Goal: Download file/media

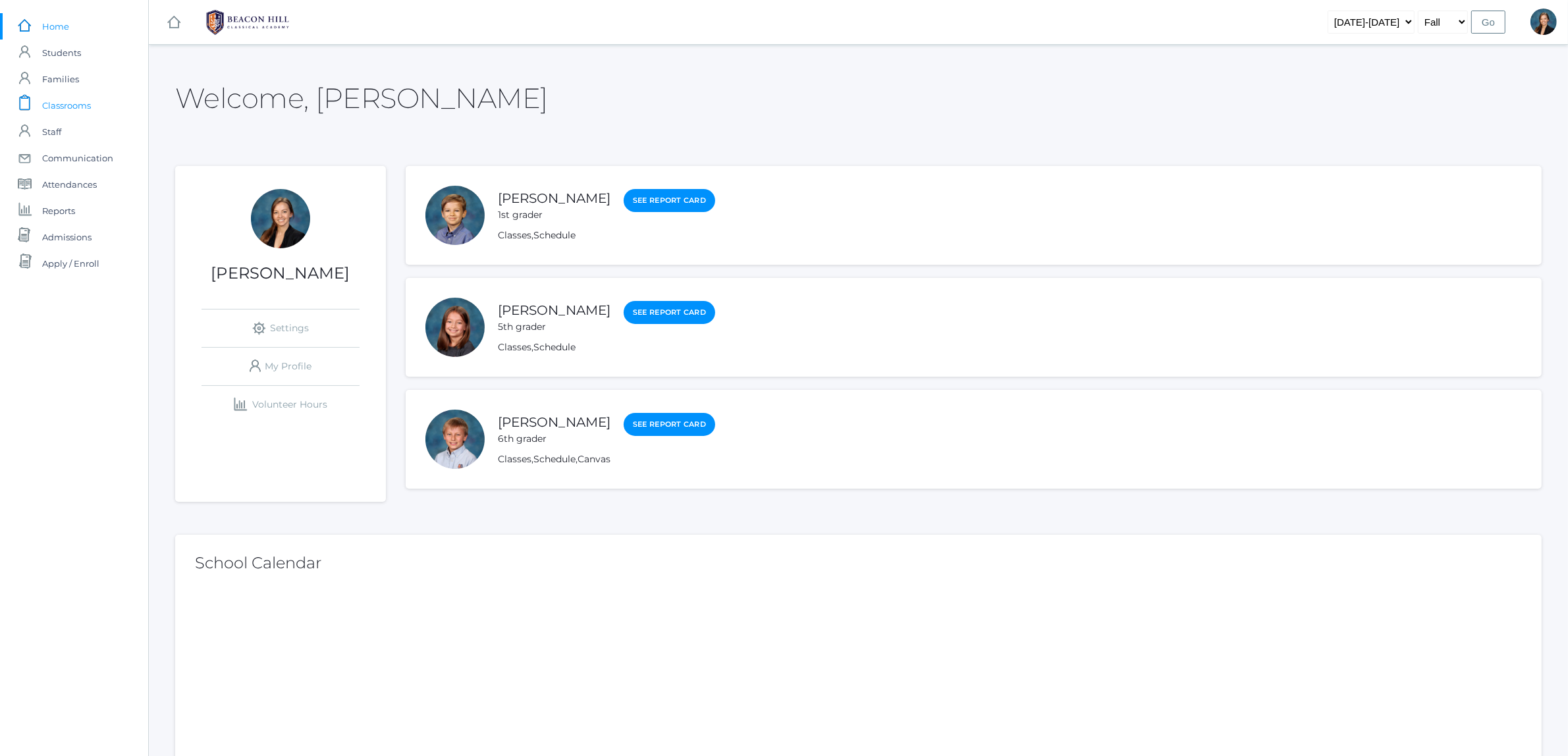
click at [81, 112] on span "Classrooms" at bounding box center [66, 106] width 48 height 27
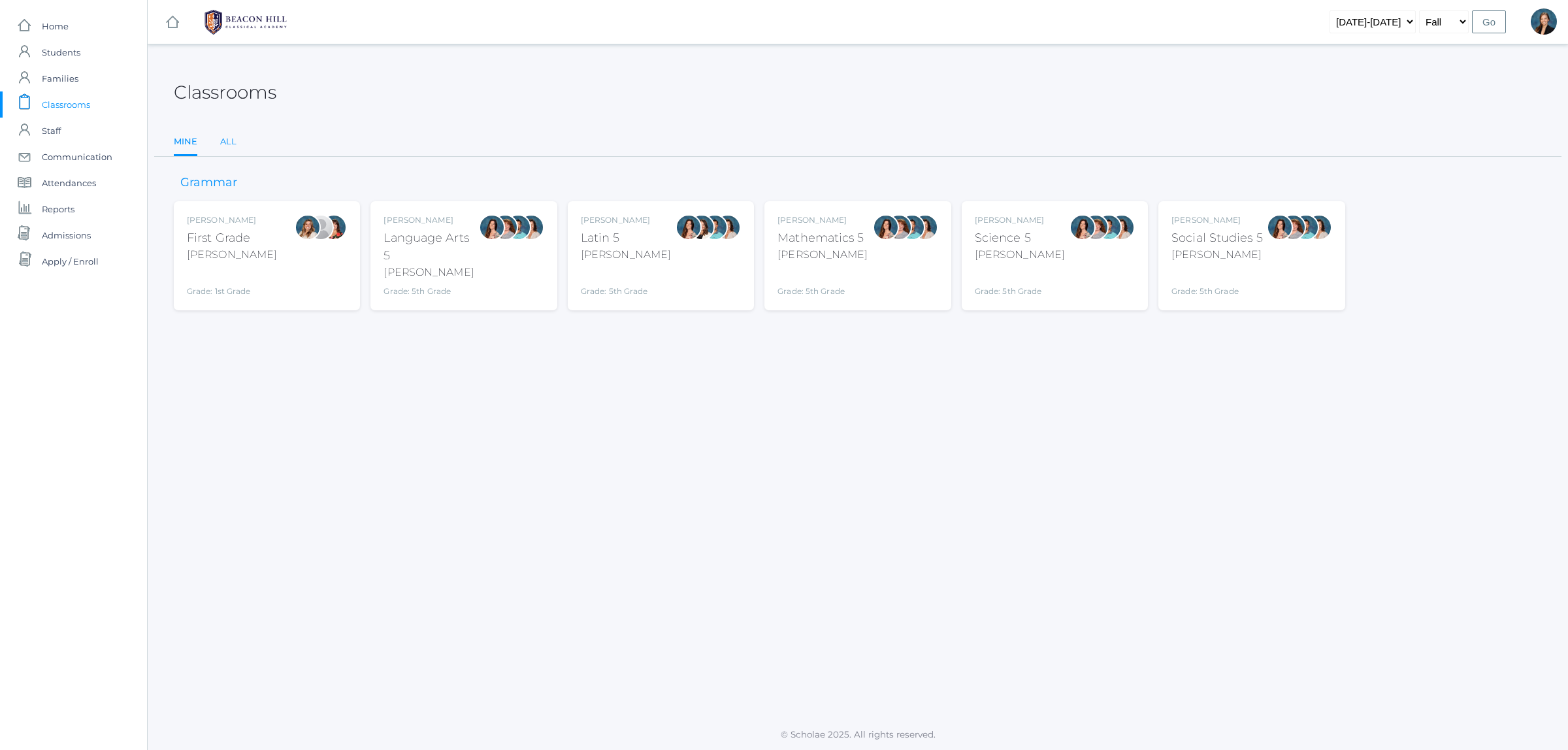
click at [235, 137] on link "All" at bounding box center [228, 142] width 16 height 26
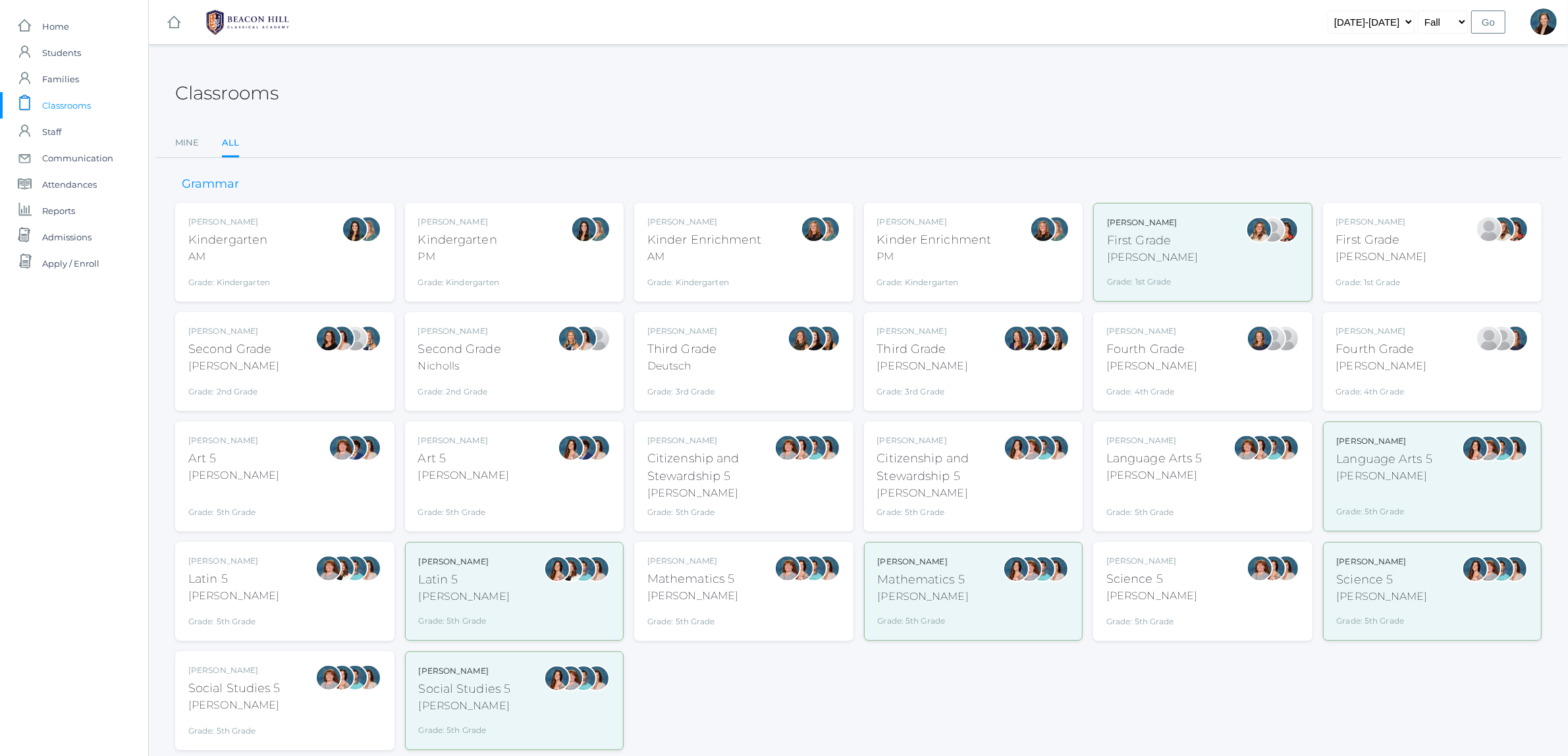
click at [227, 376] on div "Emily Balli Second Grade Balli Grade: 2nd Grade 02LA" at bounding box center [234, 361] width 91 height 73
click at [449, 354] on div "Second Grade" at bounding box center [460, 349] width 83 height 18
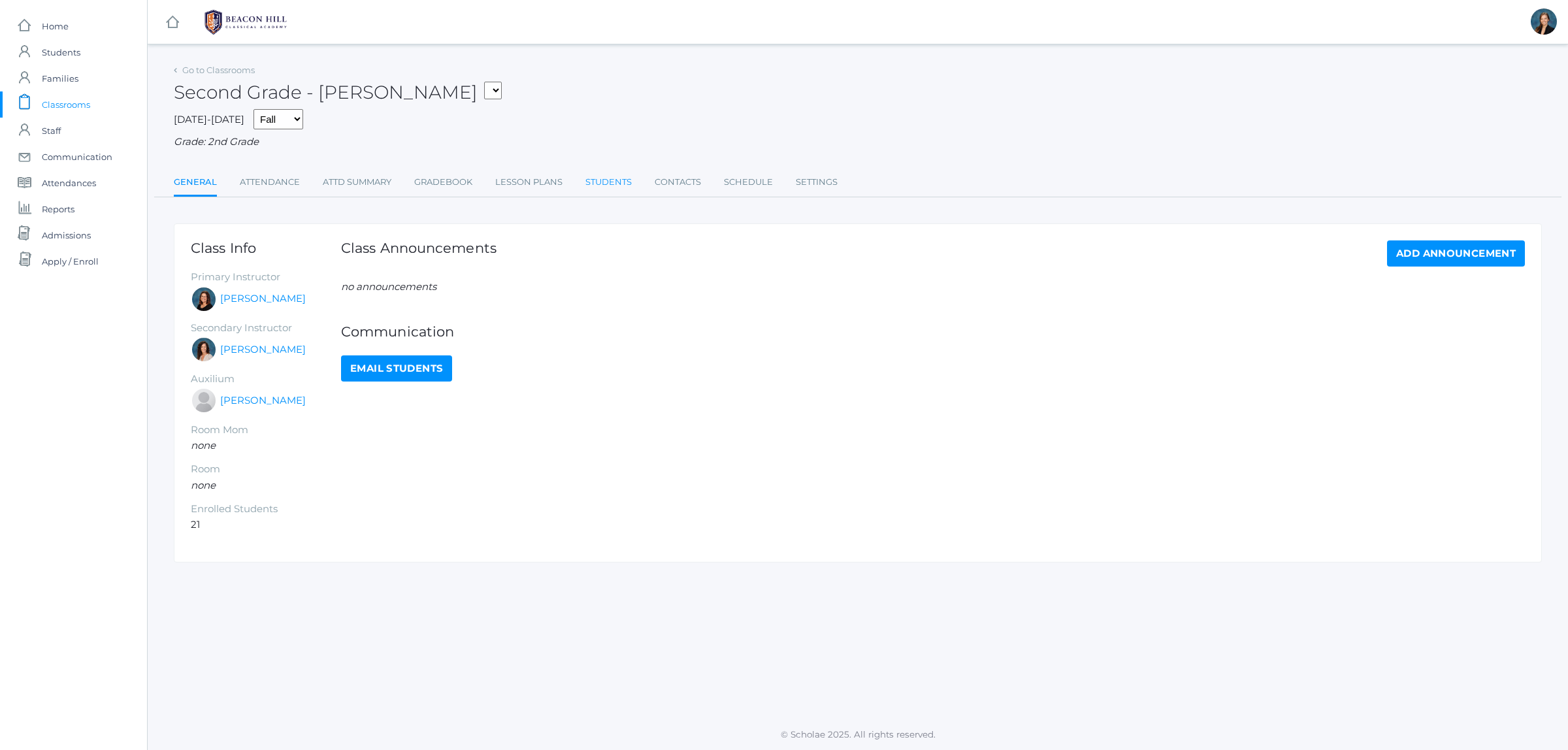
click at [596, 184] on link "Students" at bounding box center [609, 182] width 47 height 26
click at [612, 185] on link "Students" at bounding box center [609, 182] width 47 height 26
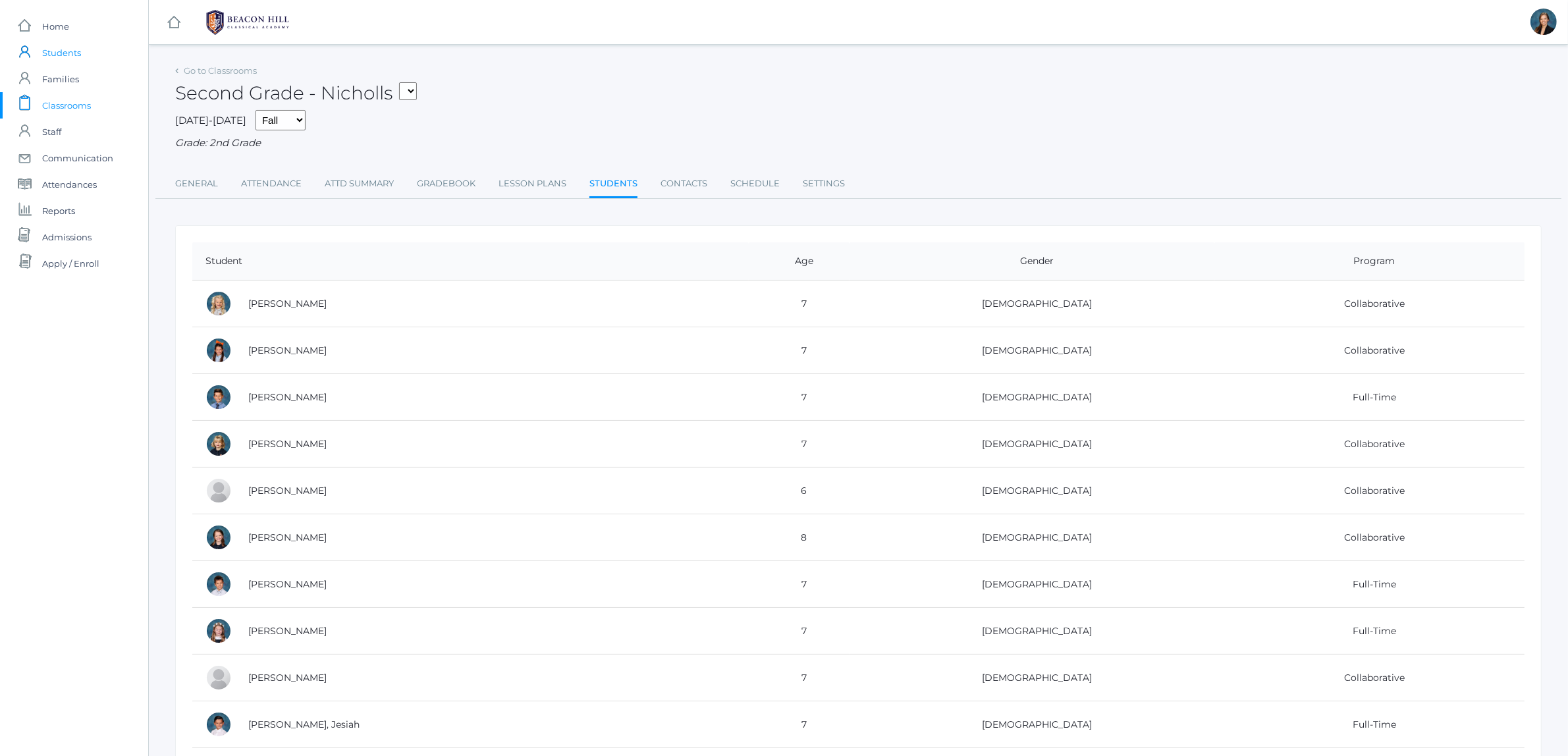
click at [61, 48] on span "Students" at bounding box center [62, 53] width 39 height 27
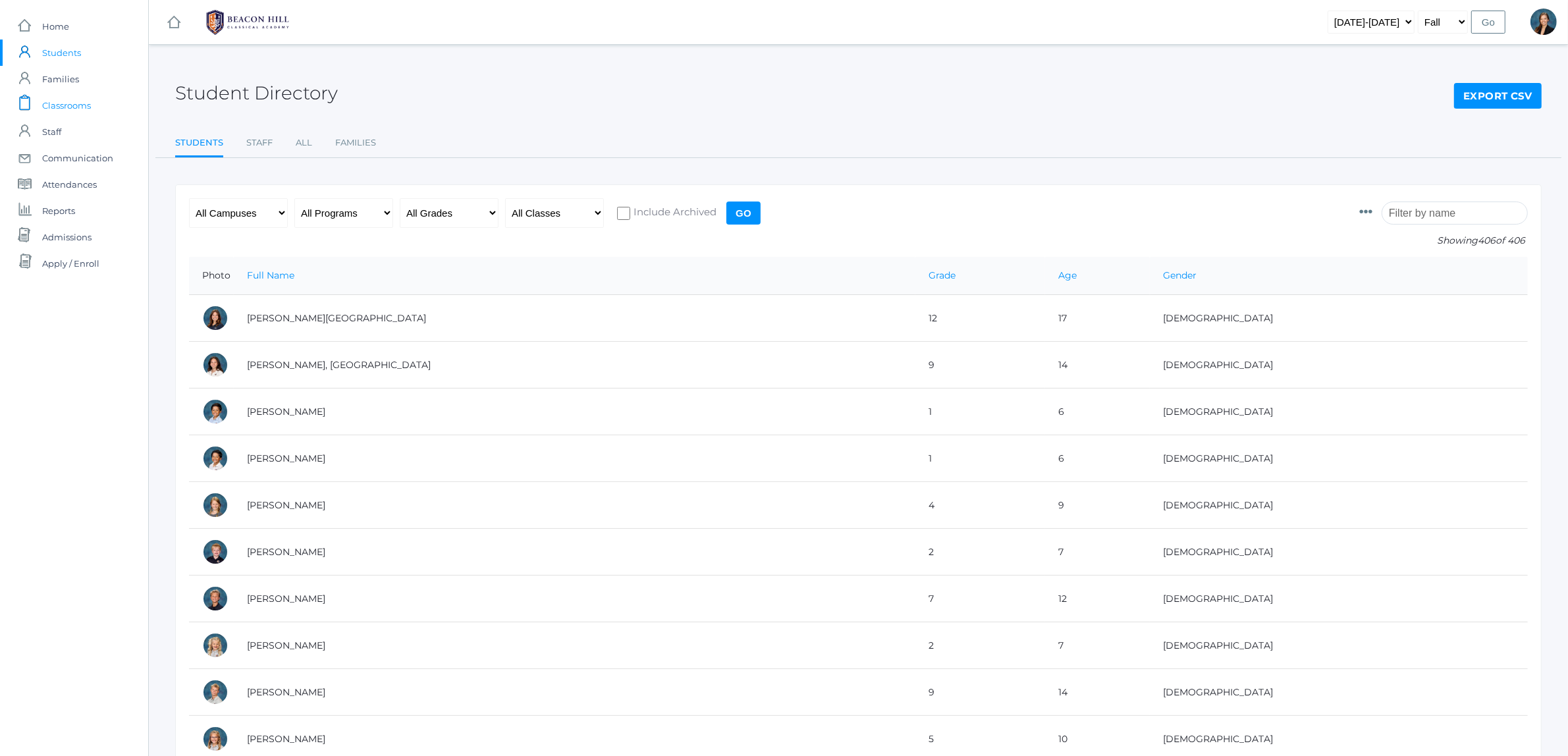
click at [70, 104] on span "Classrooms" at bounding box center [66, 106] width 48 height 27
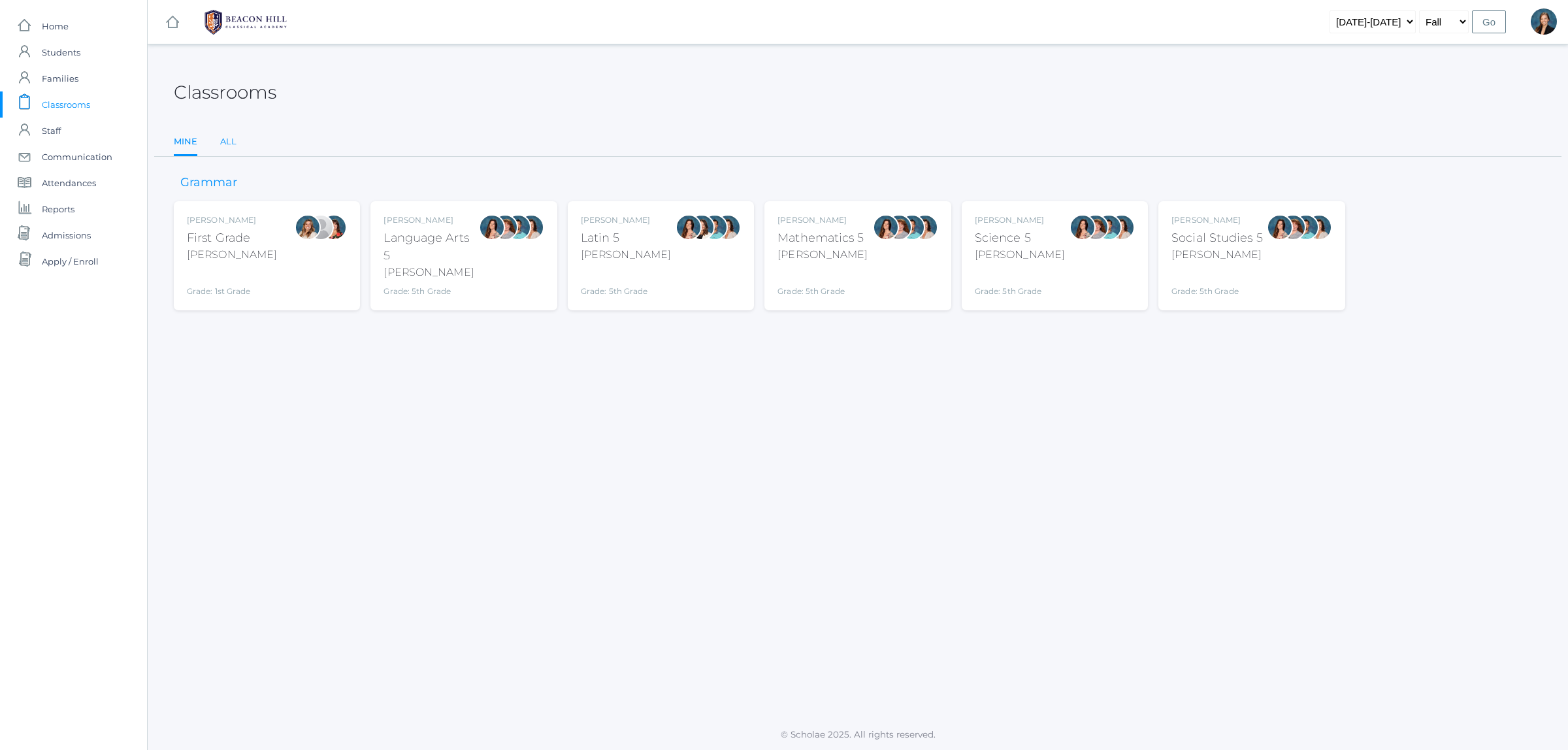
click at [222, 142] on link "All" at bounding box center [228, 142] width 16 height 26
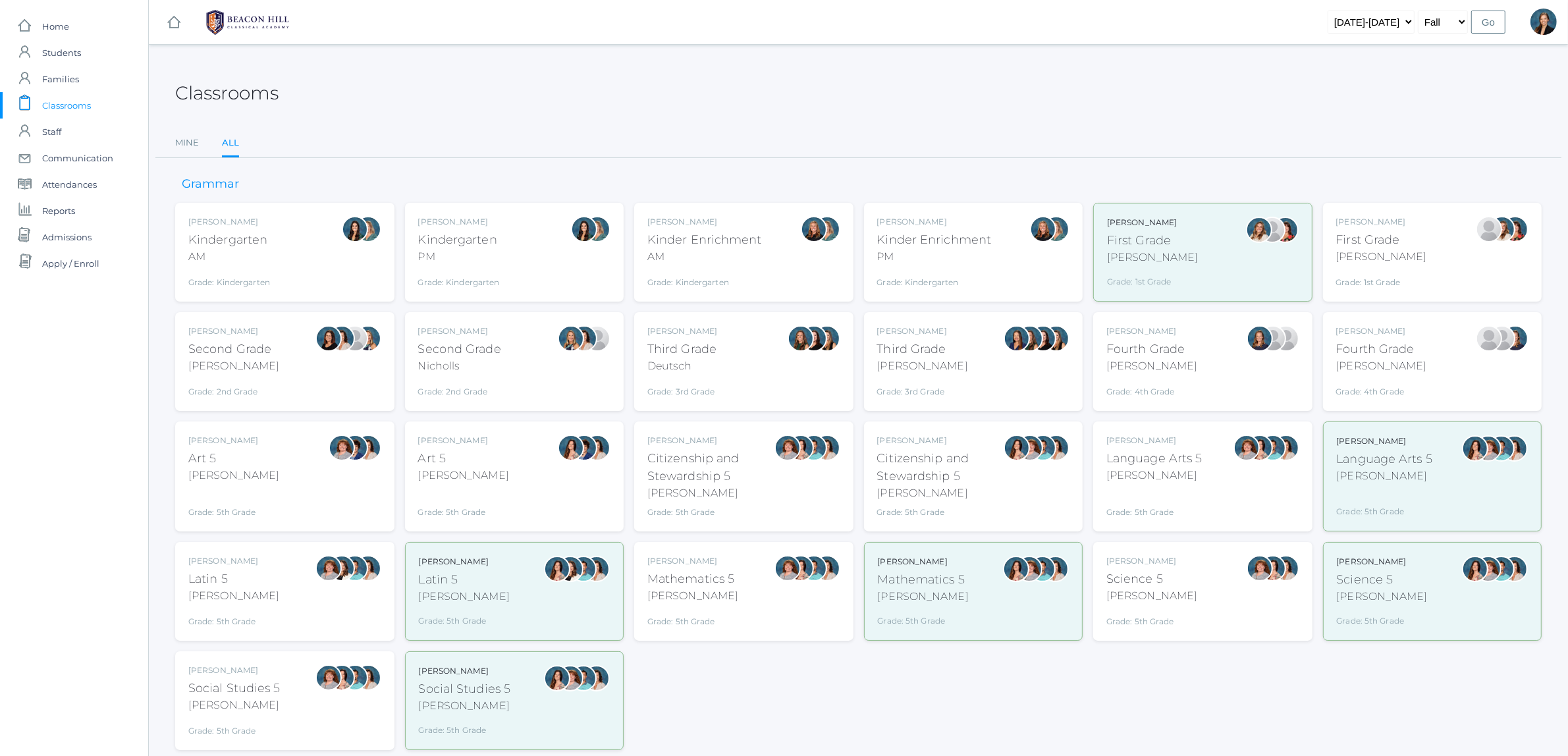
click at [437, 259] on div "PM" at bounding box center [459, 256] width 81 height 16
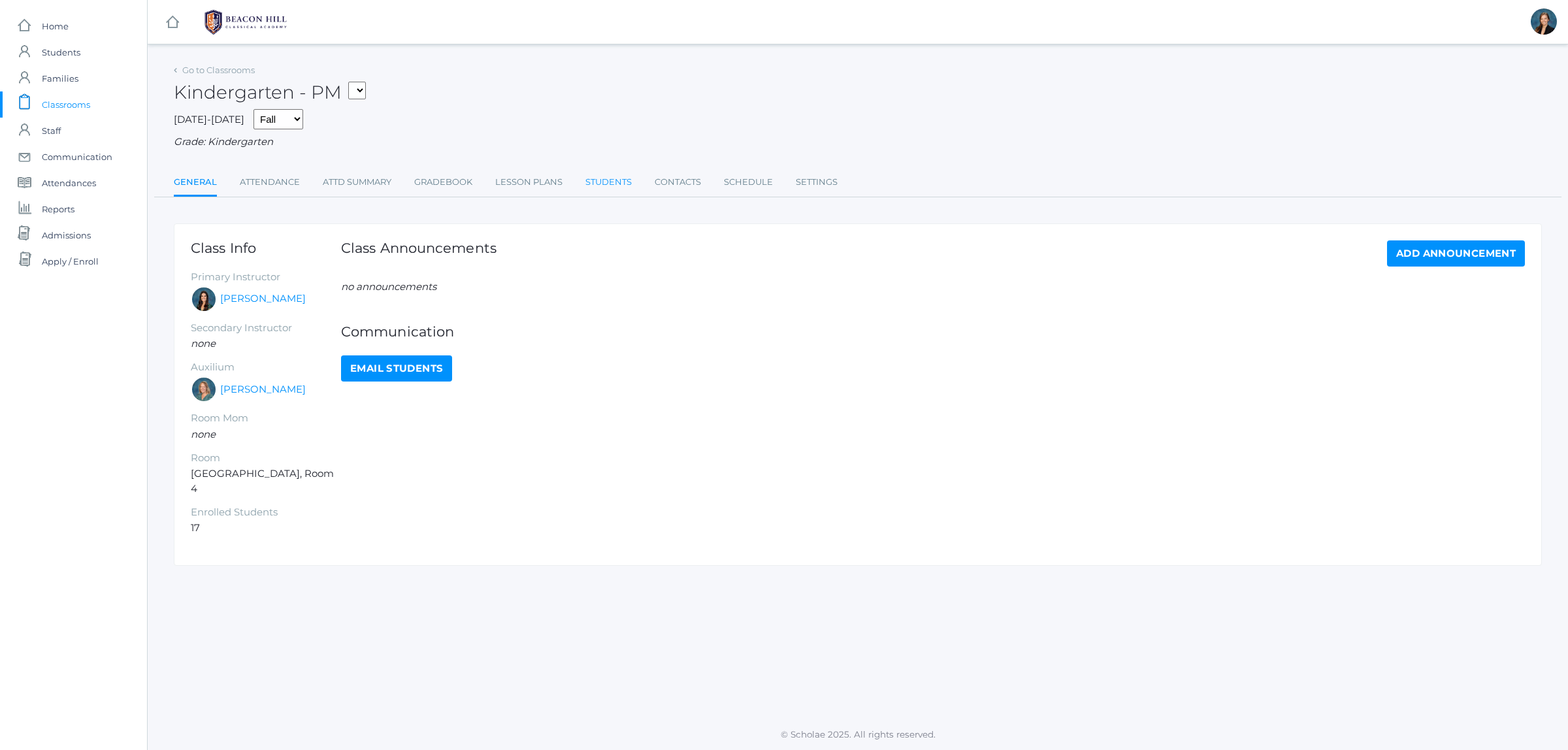
click at [618, 172] on link "Students" at bounding box center [609, 182] width 47 height 26
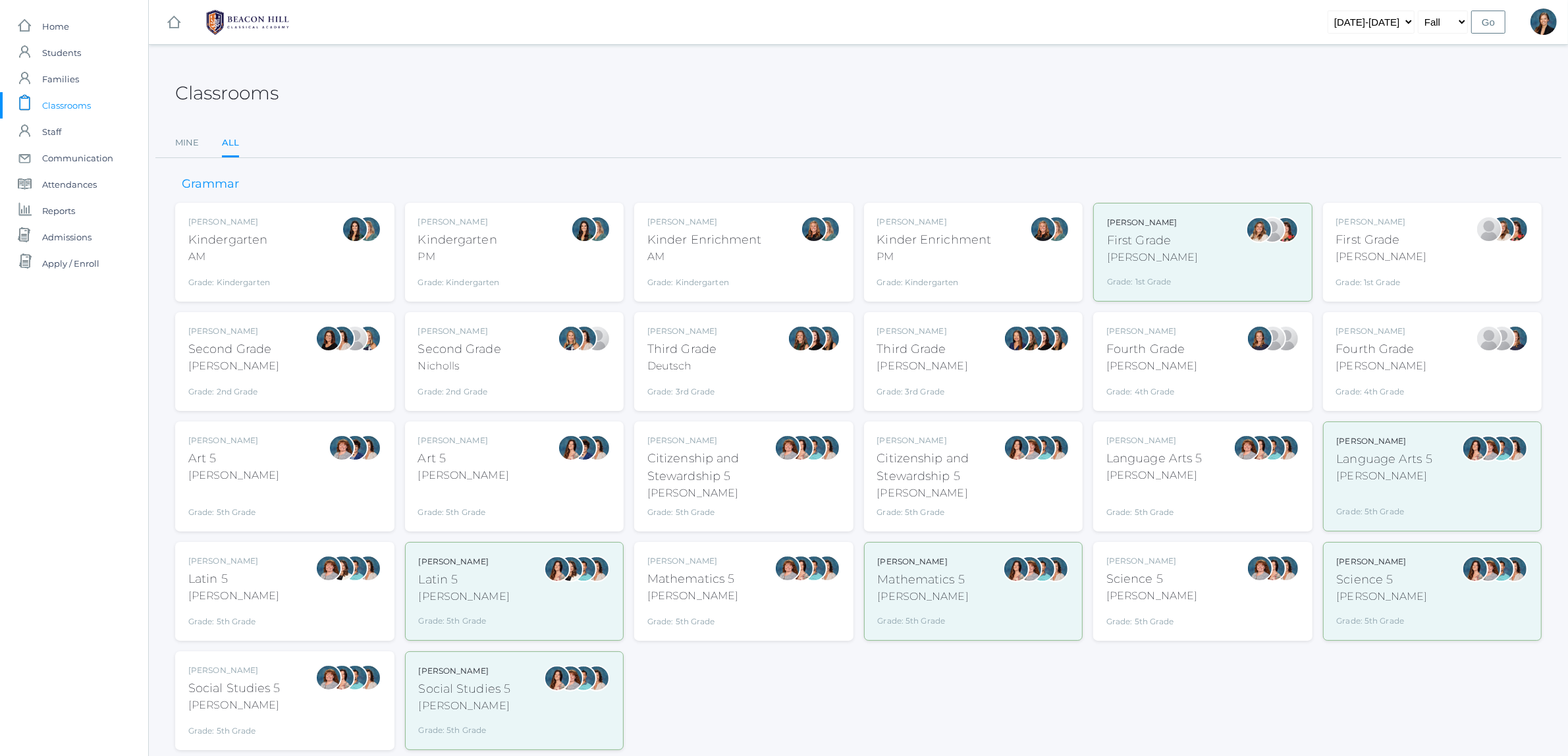
click at [301, 251] on div "Jordyn Dewey Kindergarten AM Grade: Kindergarten *KIND" at bounding box center [285, 252] width 193 height 73
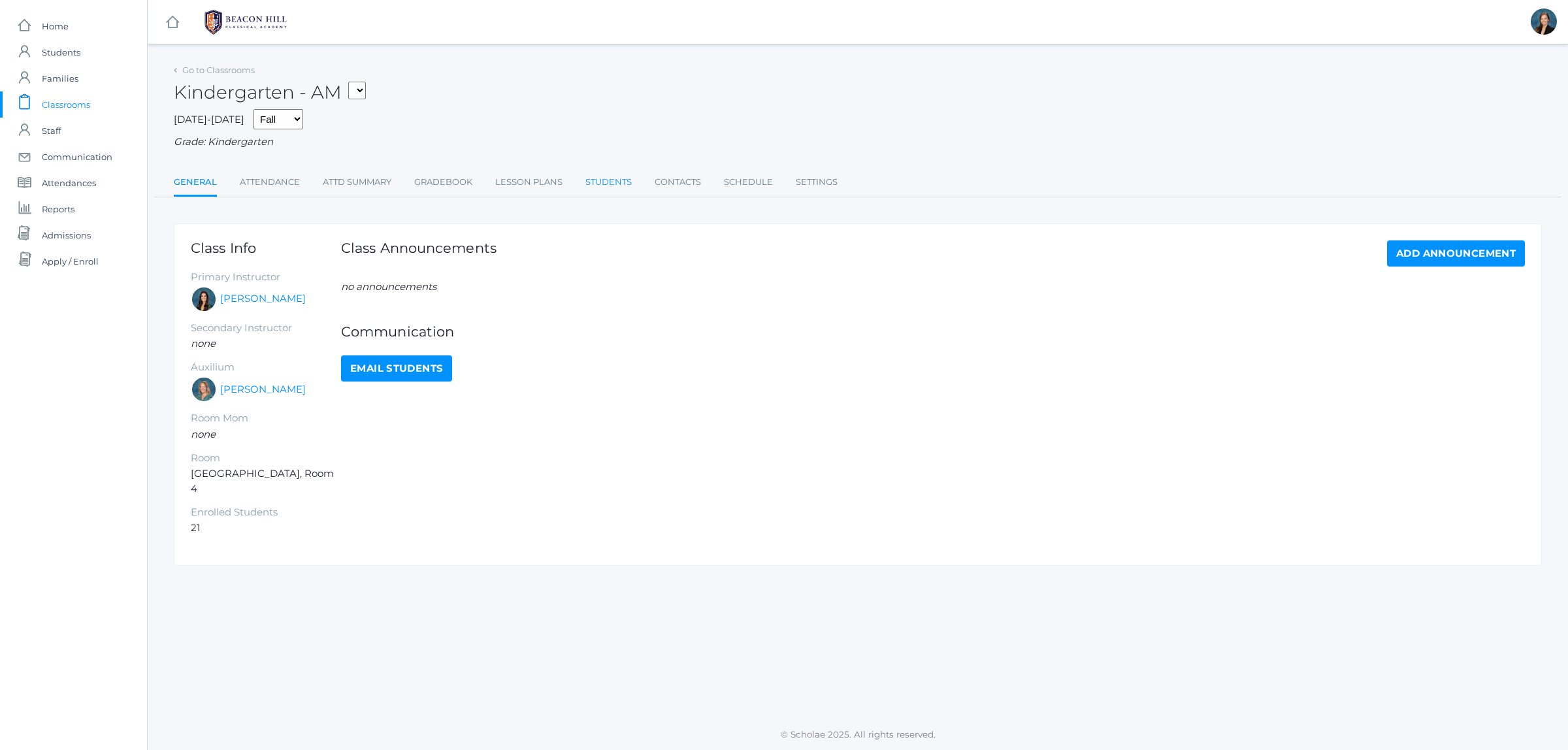
click at [608, 183] on link "Students" at bounding box center [609, 182] width 47 height 26
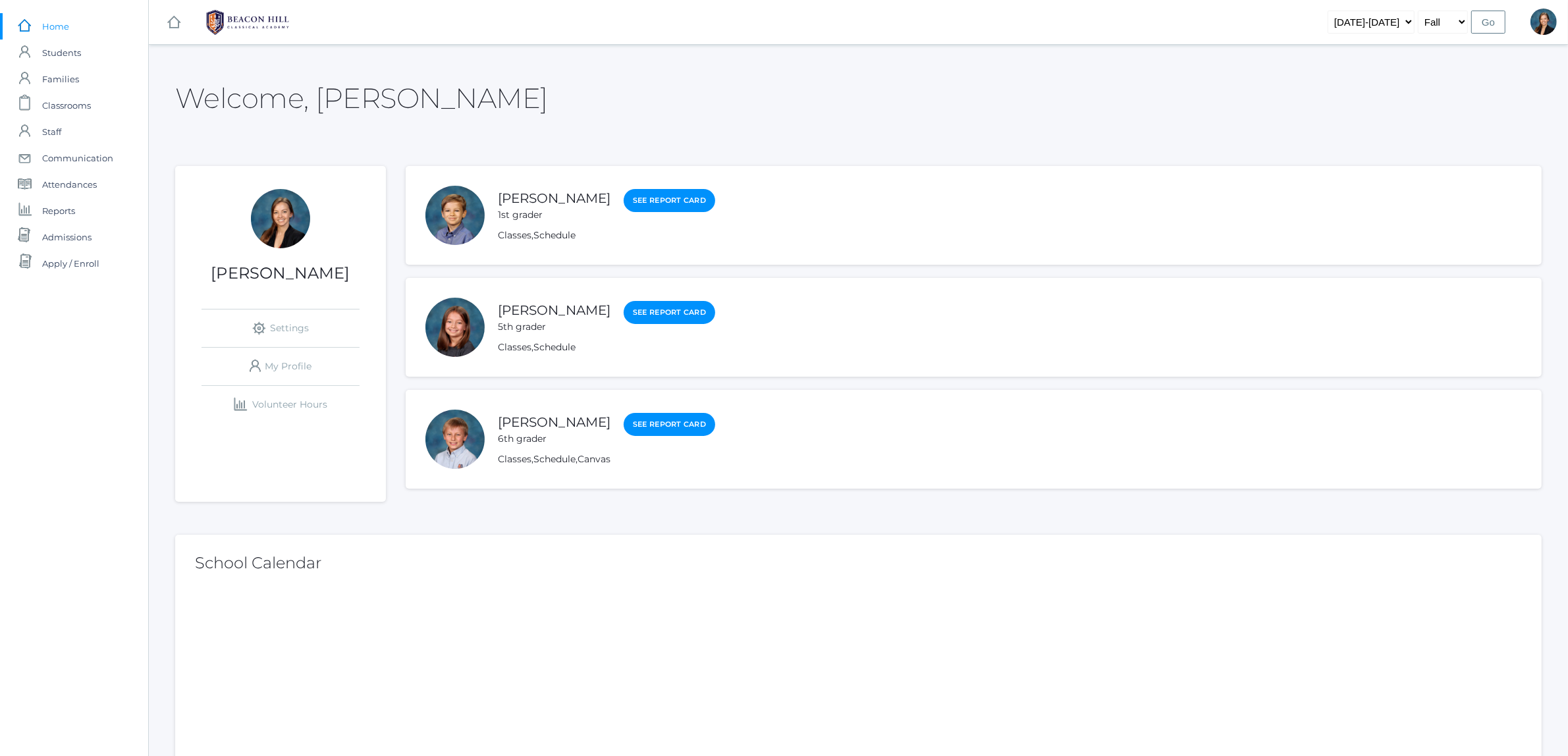
click at [524, 318] on div "Ayla Smith 5th grader" at bounding box center [554, 317] width 113 height 34
click at [521, 314] on link "Ayla Smith" at bounding box center [554, 310] width 113 height 16
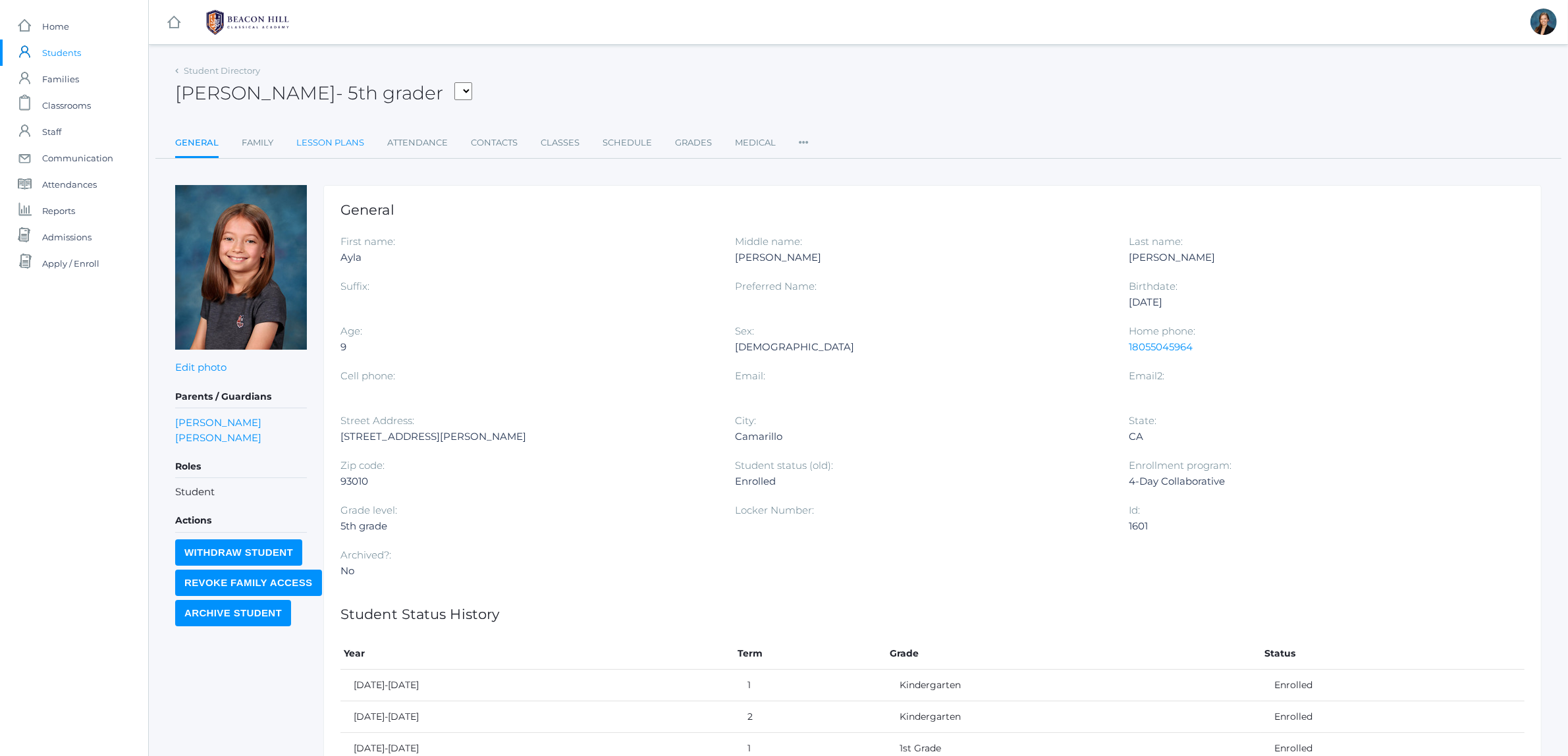
click at [317, 140] on link "Lesson Plans" at bounding box center [330, 143] width 68 height 27
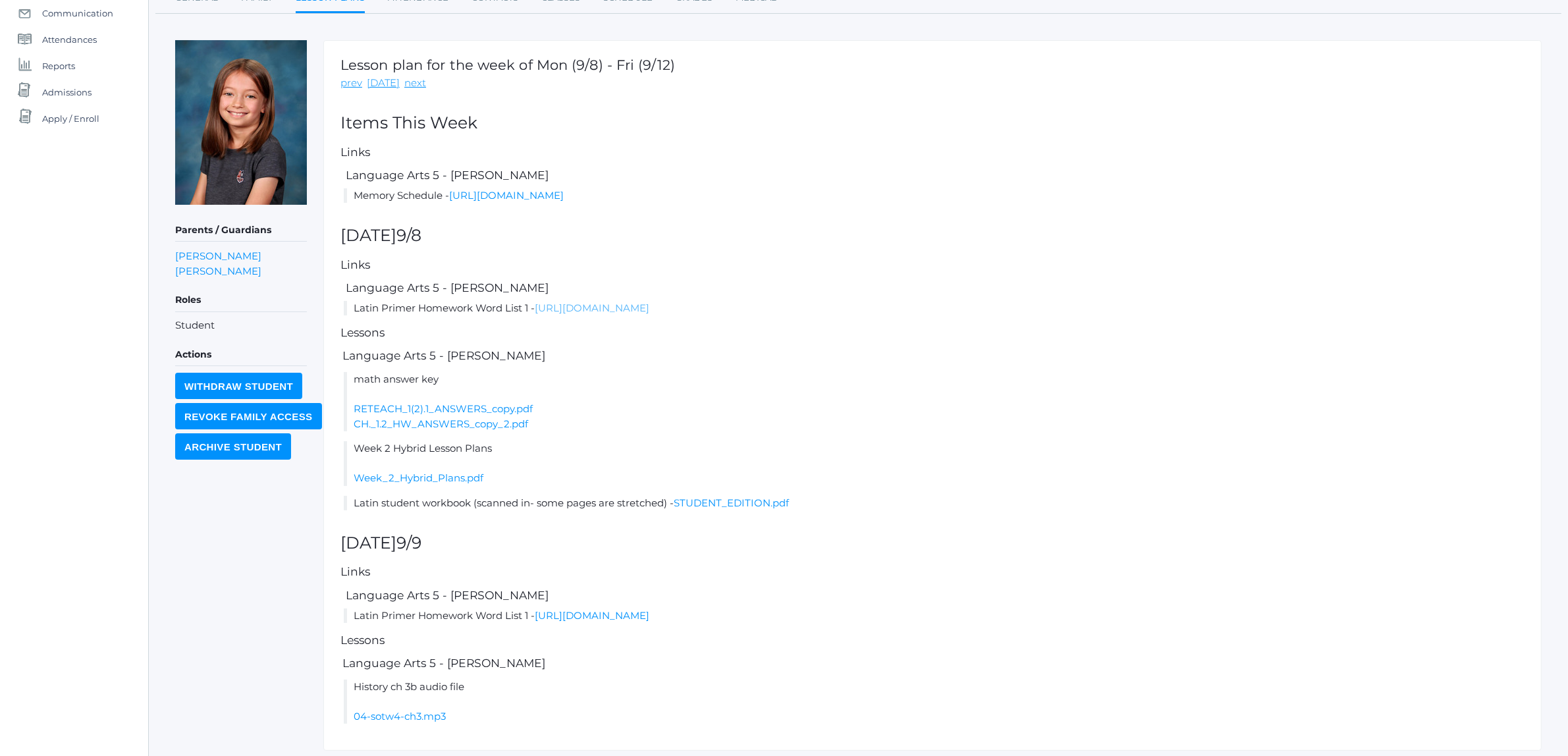
scroll to position [165, 0]
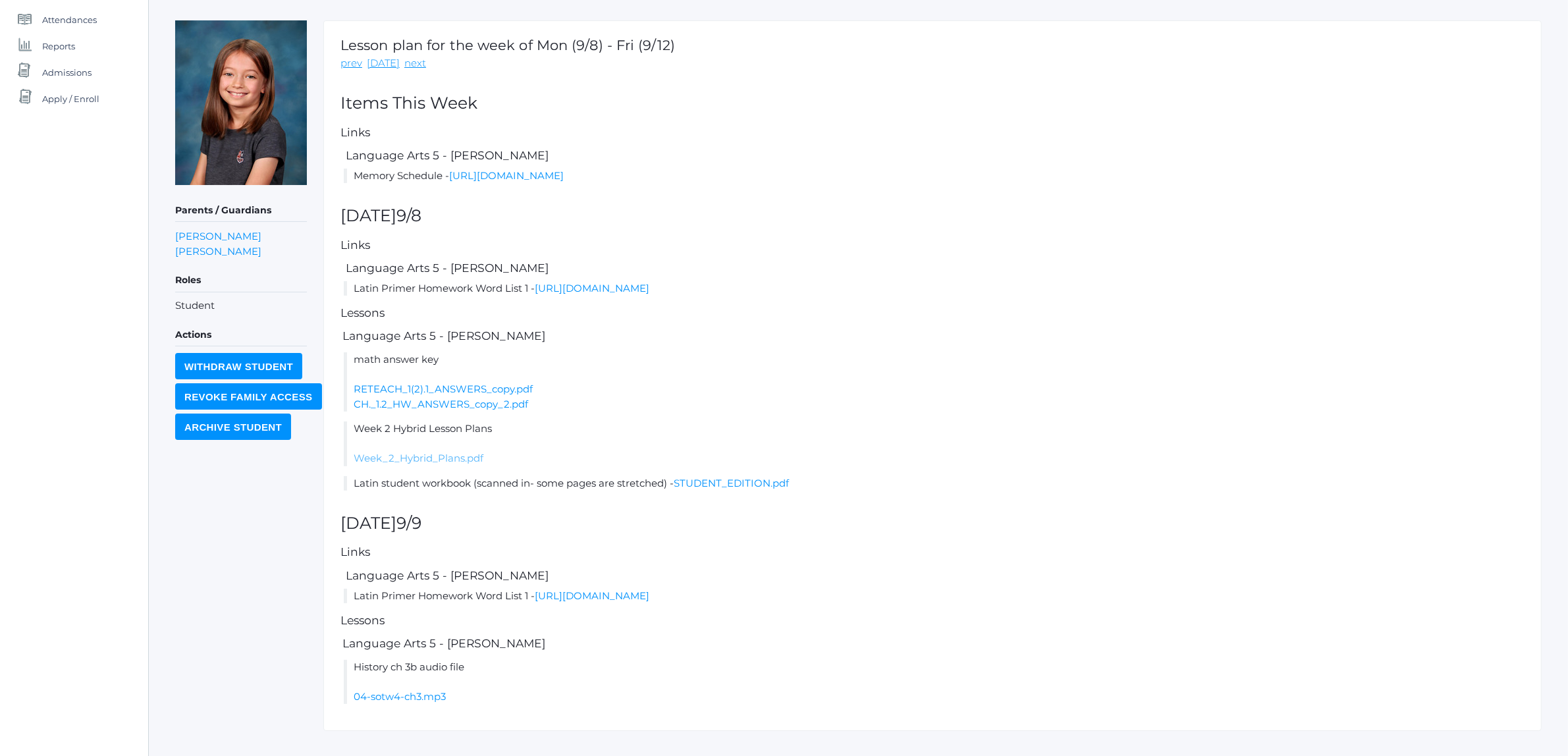
click at [429, 454] on link "Week_2_Hybrid_Plans.pdf" at bounding box center [418, 458] width 130 height 13
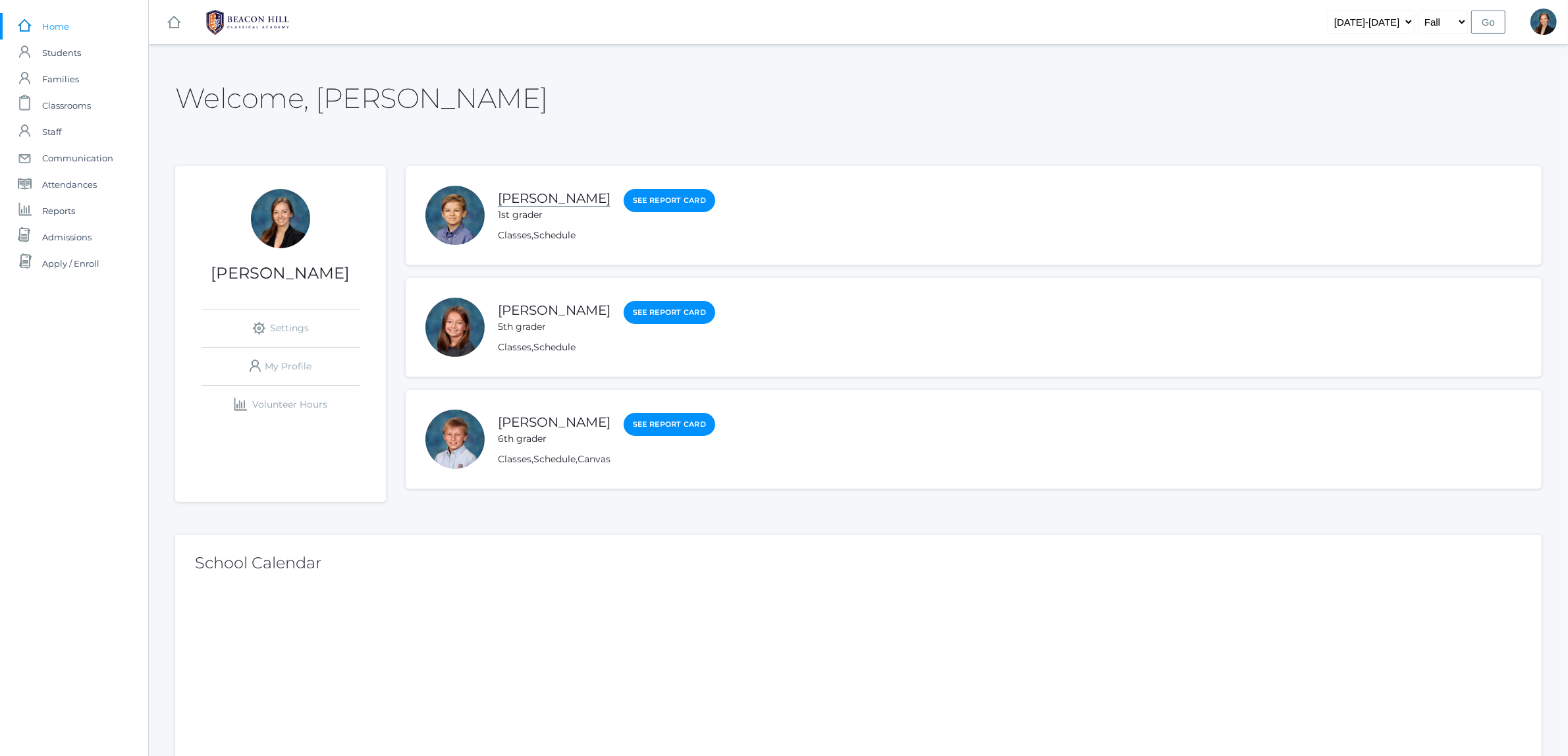
click at [538, 198] on link "[PERSON_NAME]" at bounding box center [554, 198] width 113 height 16
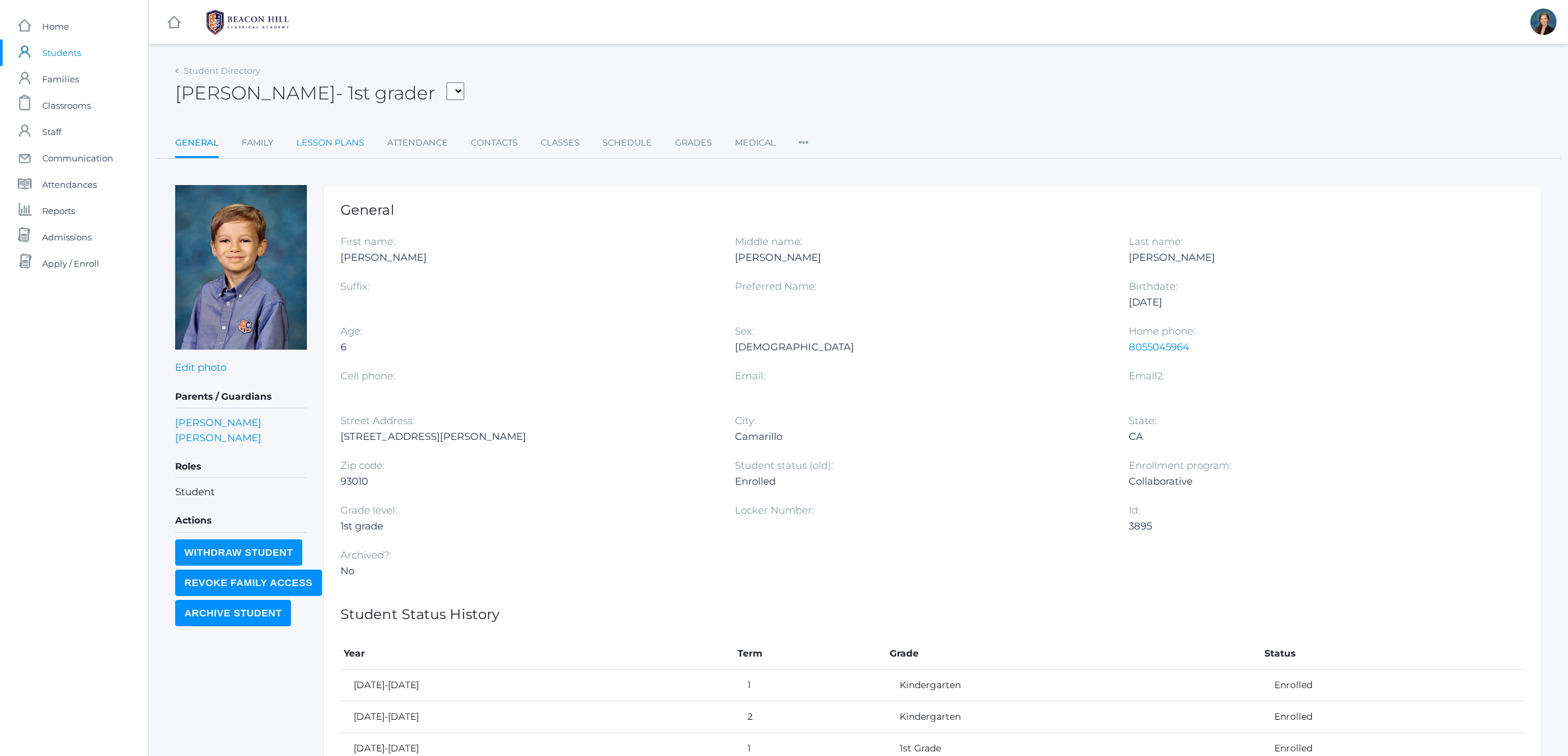
click at [345, 139] on link "Lesson Plans" at bounding box center [330, 143] width 68 height 27
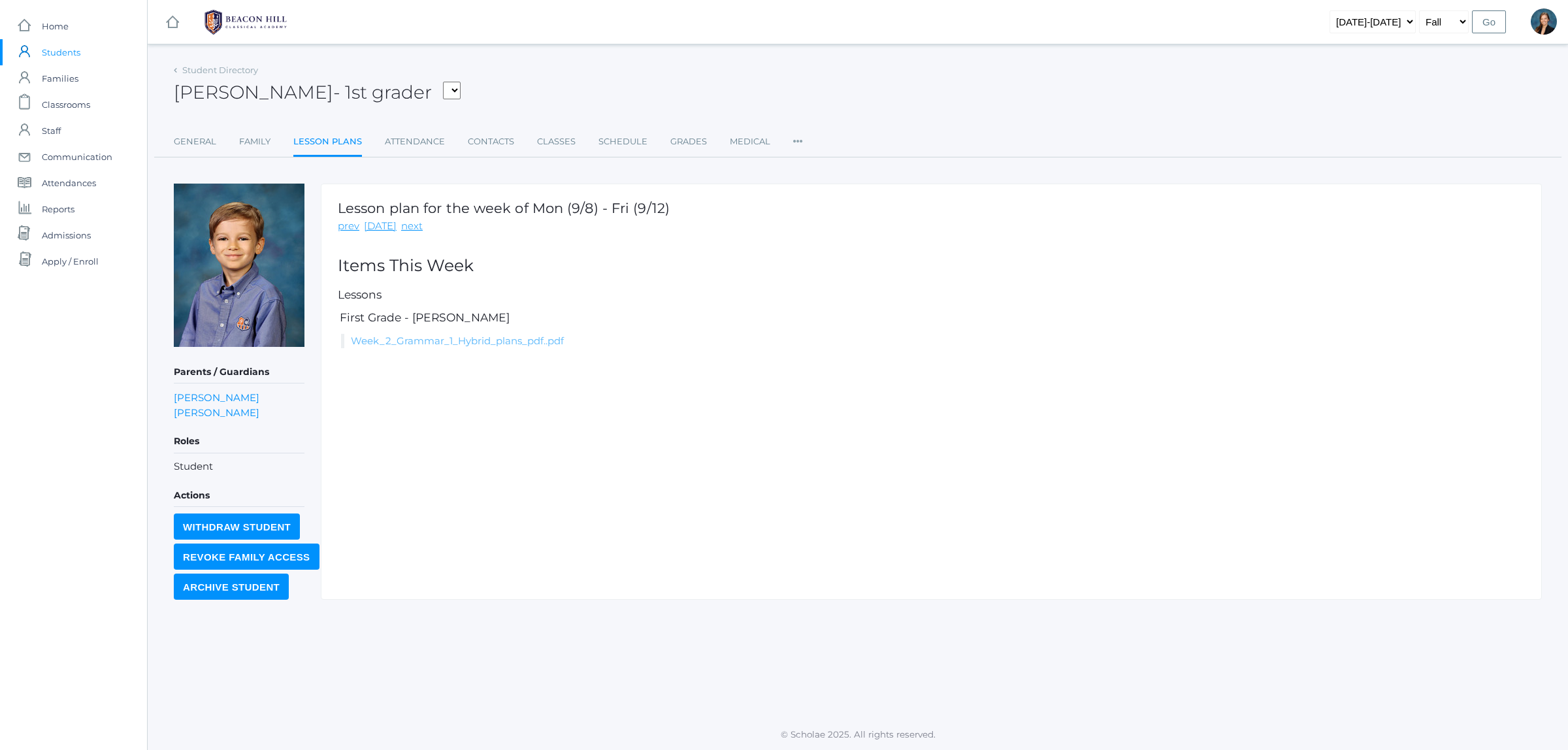
click at [471, 334] on link "Week_2_Grammar_1_Hybrid_plans_pdf..pdf" at bounding box center [457, 340] width 213 height 12
